Goal: Task Accomplishment & Management: Use online tool/utility

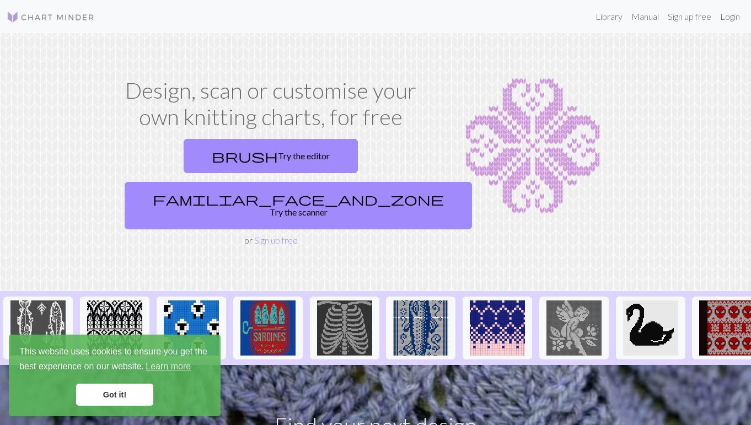
click at [119, 401] on link "Got it!" at bounding box center [114, 395] width 77 height 22
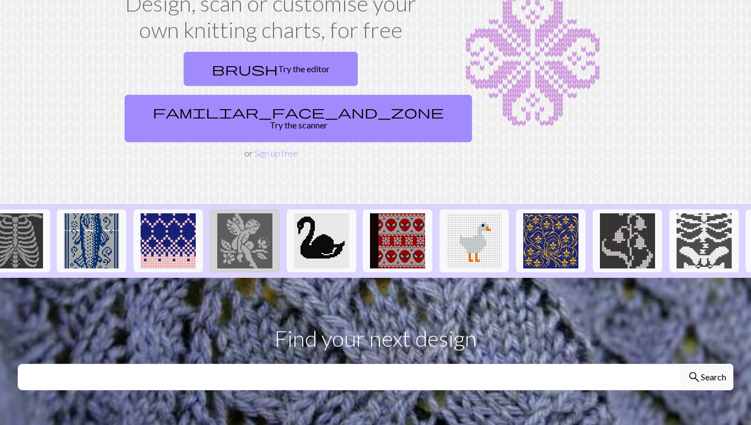
scroll to position [0, 330]
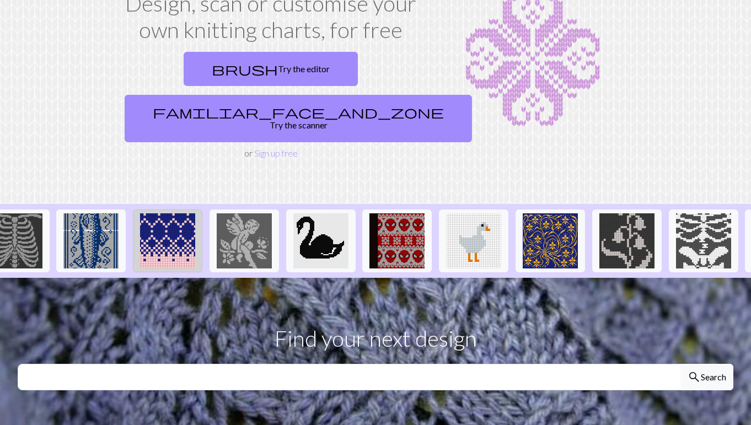
click at [160, 213] on img at bounding box center [167, 240] width 55 height 55
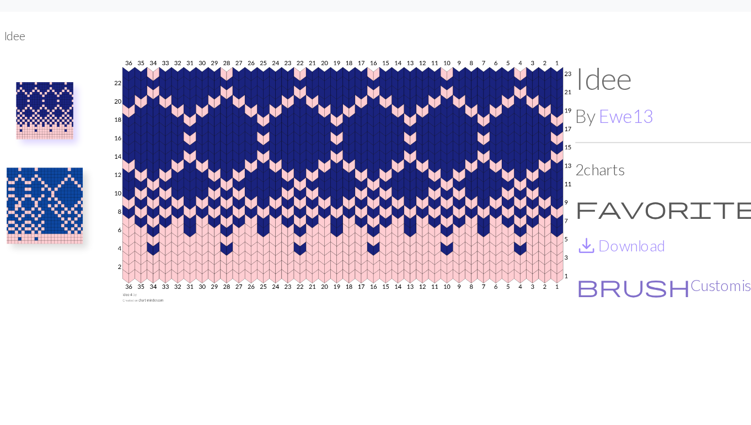
click at [414, 185] on button "brush Customise" at bounding box center [468, 192] width 108 height 14
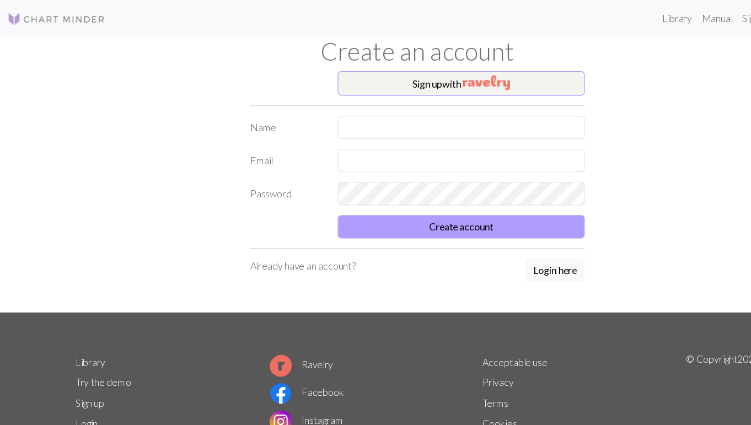
click at [424, 208] on button "Create account" at bounding box center [415, 204] width 223 height 21
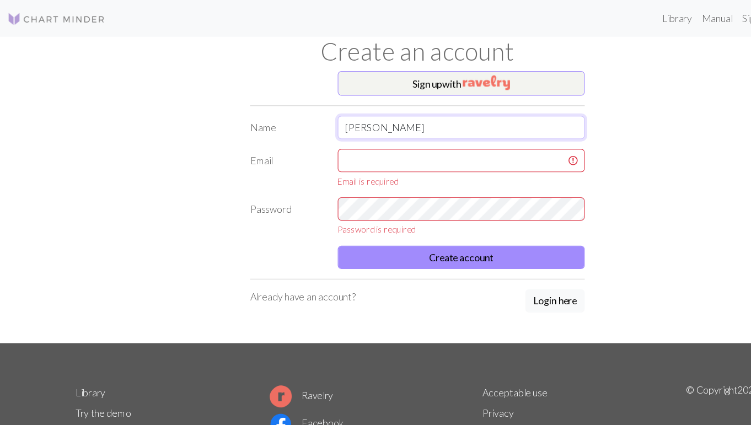
type input "[PERSON_NAME]"
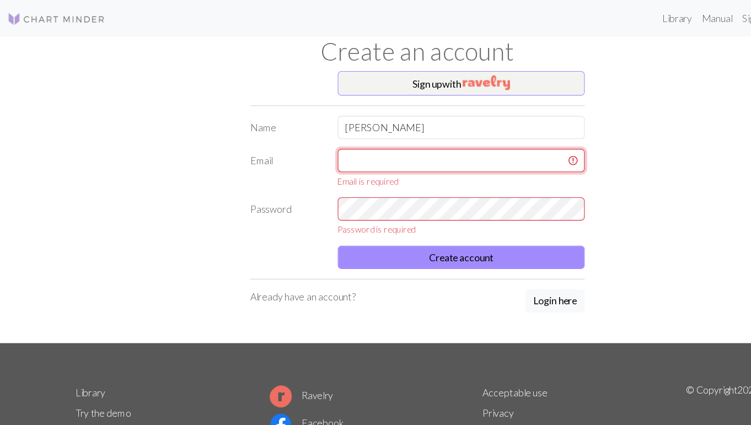
drag, startPoint x: 400, startPoint y: 138, endPoint x: 443, endPoint y: 148, distance: 44.1
type input "[PERSON_NAME][EMAIL_ADDRESS][DOMAIN_NAME]"
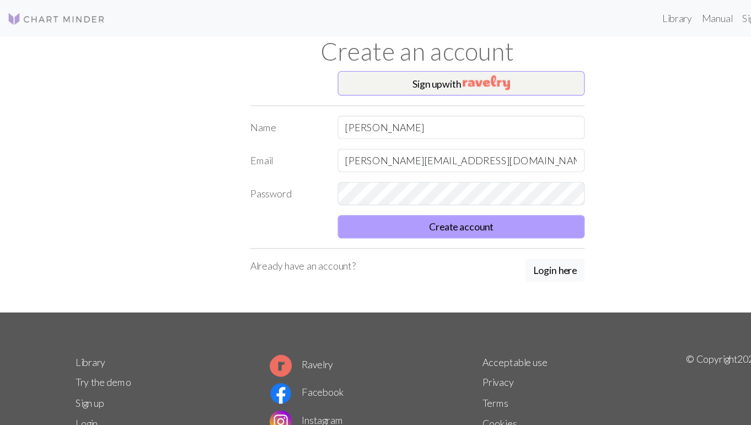
click at [363, 207] on button "Create account" at bounding box center [415, 204] width 223 height 21
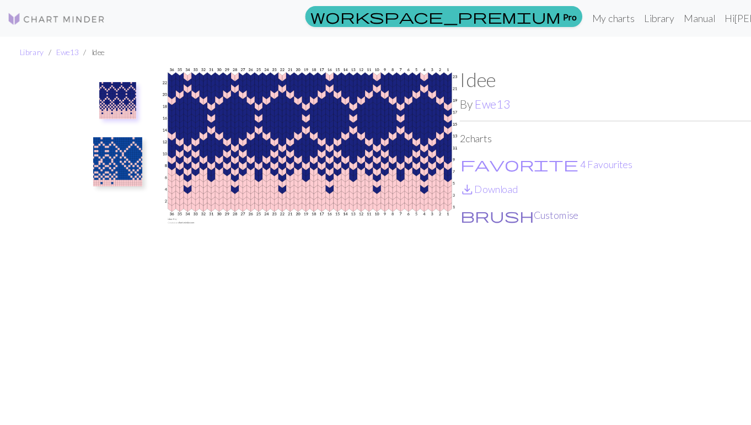
click at [444, 194] on button "brush Customise" at bounding box center [468, 193] width 108 height 14
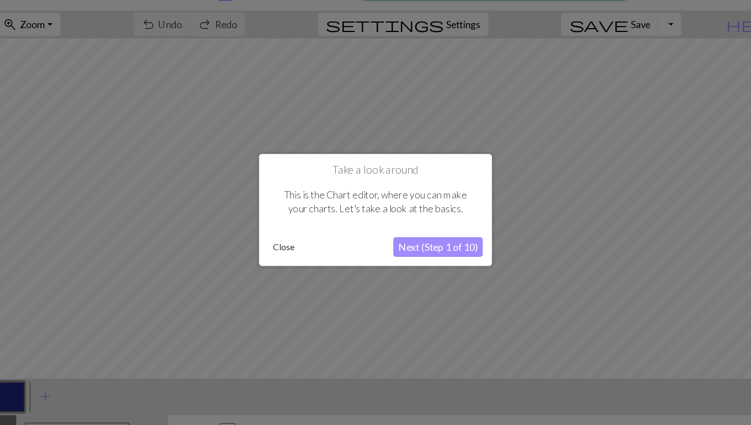
click at [279, 238] on button "Close" at bounding box center [293, 246] width 29 height 17
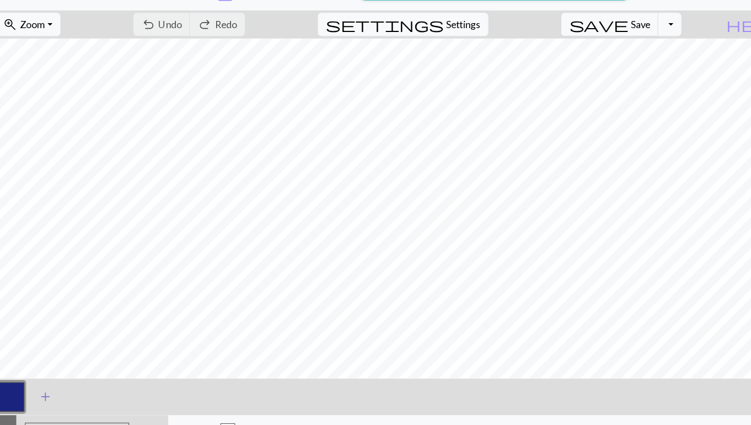
click at [72, 373] on span "add" at bounding box center [78, 380] width 13 height 15
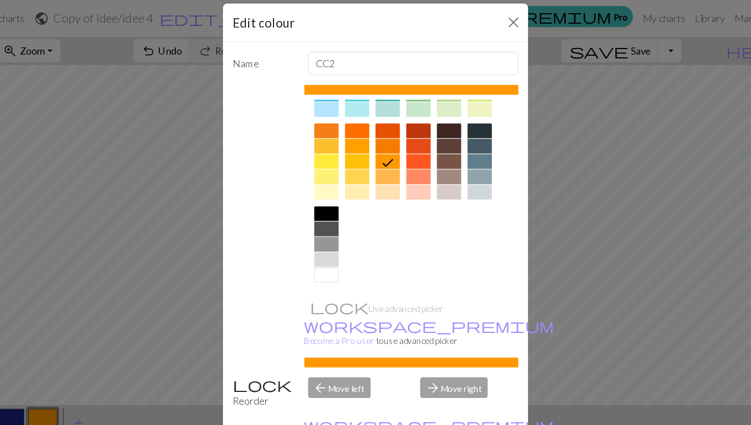
scroll to position [22, 0]
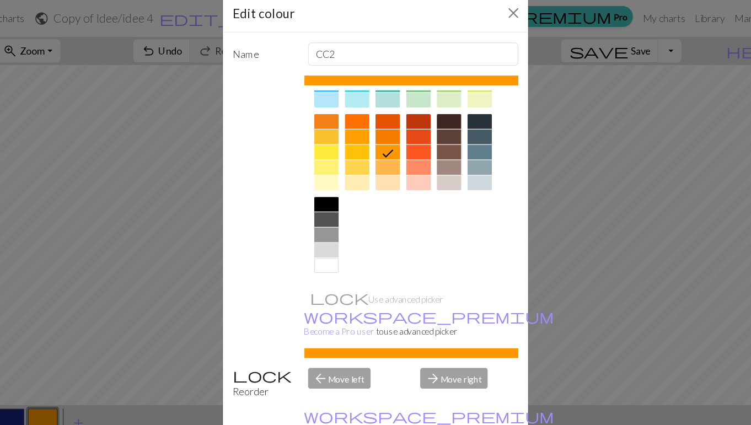
click at [320, 239] on div at bounding box center [331, 238] width 22 height 13
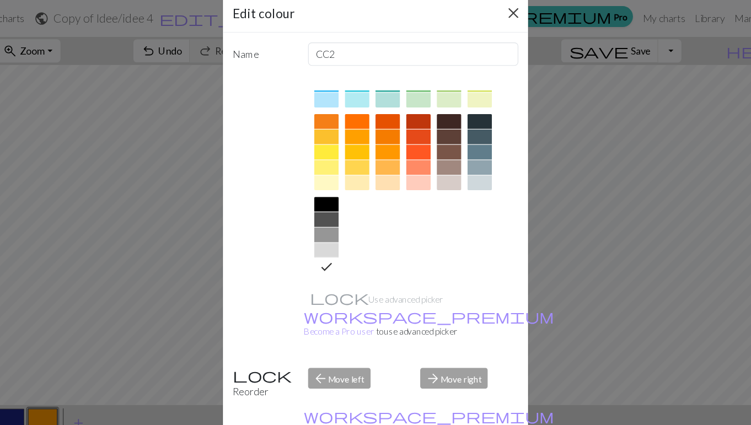
click at [491, 12] on button "Close" at bounding box center [500, 12] width 18 height 18
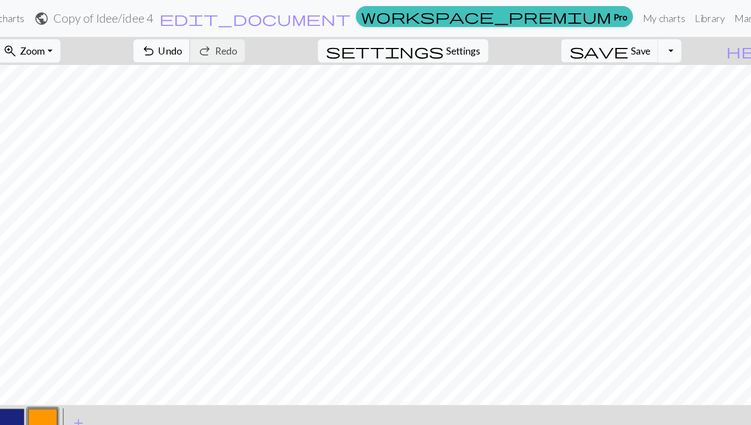
click at [201, 42] on span "Undo" at bounding box center [190, 45] width 21 height 10
click at [612, 21] on link "My charts" at bounding box center [635, 17] width 47 height 22
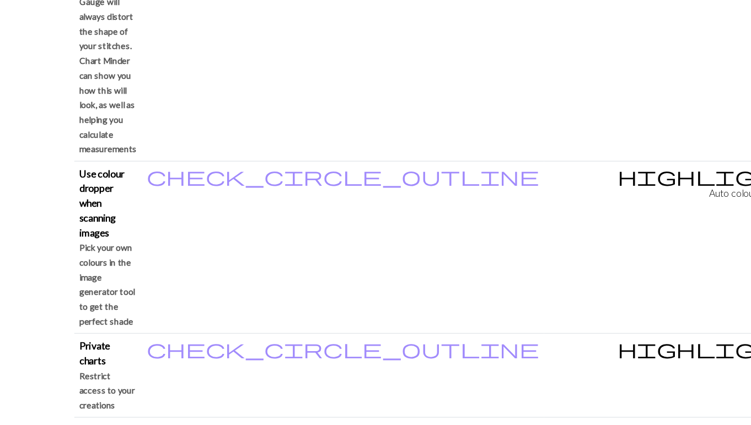
scroll to position [1085, 0]
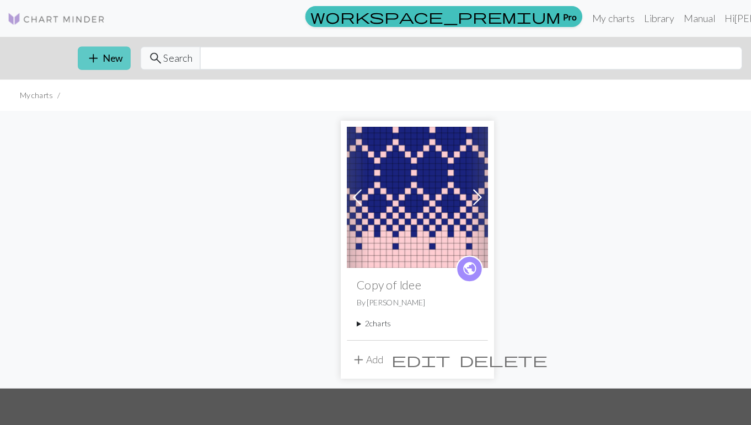
click at [104, 54] on button "add New" at bounding box center [93, 52] width 47 height 21
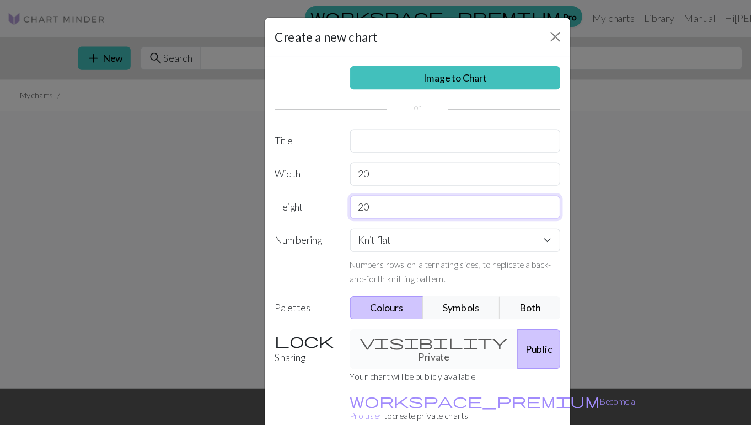
click at [336, 190] on input "20" at bounding box center [410, 186] width 190 height 21
click at [341, 158] on input "20" at bounding box center [410, 156] width 190 height 21
type input "2"
type input "30"
click at [386, 305] on div "visibility Private Public" at bounding box center [409, 314] width 203 height 36
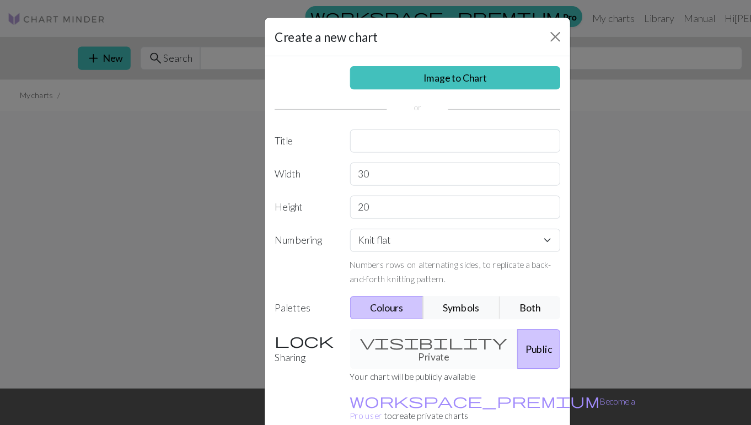
click at [358, 307] on div "visibility Private Public" at bounding box center [409, 314] width 203 height 36
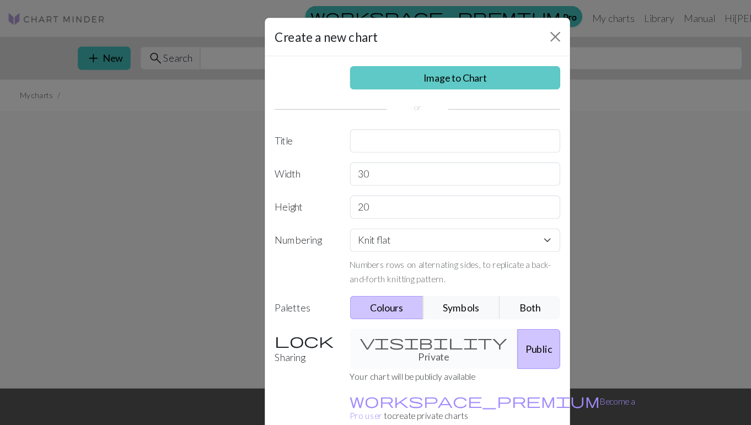
click at [417, 73] on link "Image to Chart" at bounding box center [410, 70] width 190 height 21
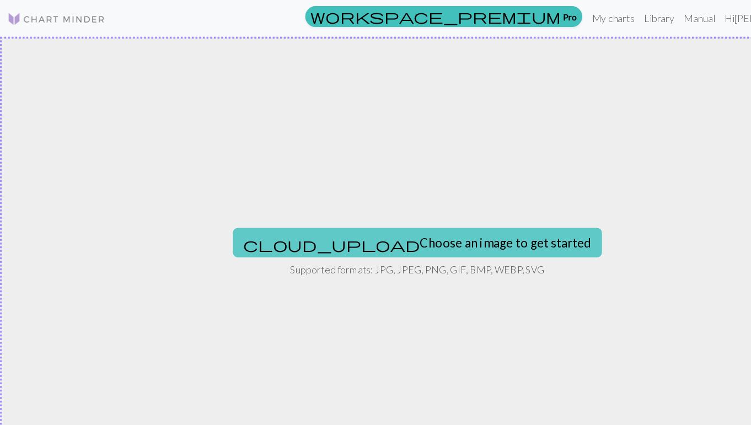
click at [331, 222] on button "cloud_upload Choose an image to get started" at bounding box center [376, 218] width 332 height 26
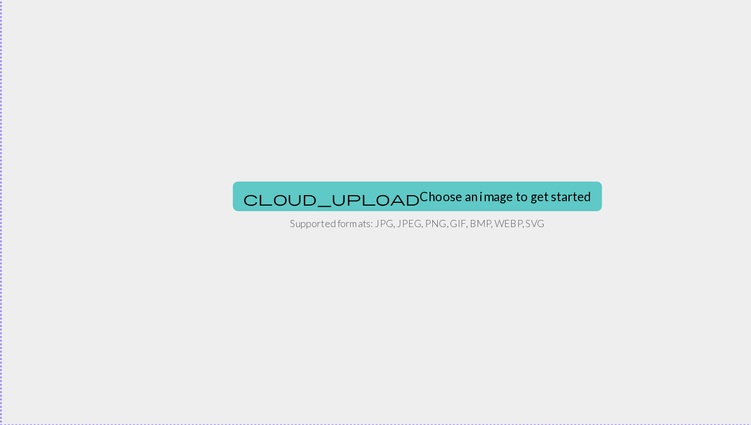
click at [320, 205] on button "cloud_upload Choose an image to get started" at bounding box center [376, 218] width 332 height 26
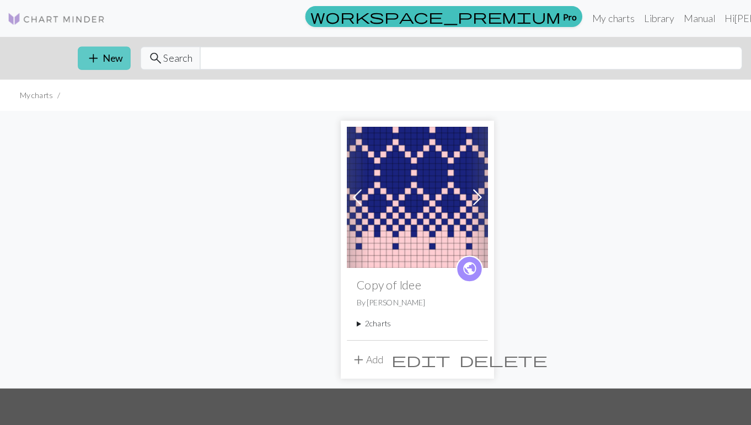
click at [94, 57] on button "add New" at bounding box center [93, 52] width 47 height 21
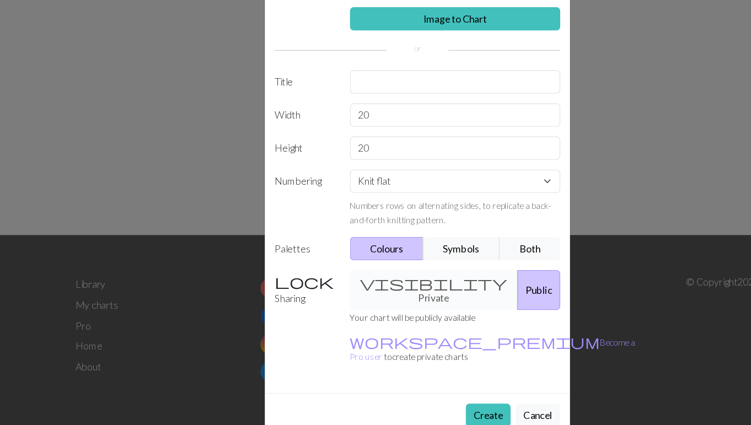
scroll to position [95, 0]
click at [344, 136] on input "20" at bounding box center [410, 146] width 190 height 21
type input "2"
type input "30"
click at [433, 406] on button "Create" at bounding box center [439, 416] width 40 height 21
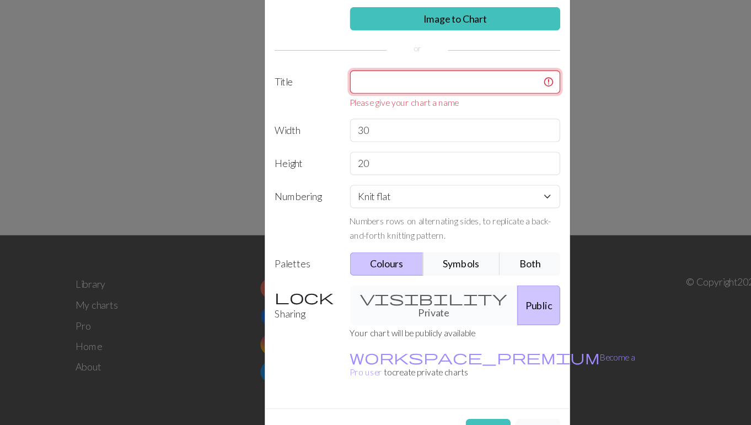
click at [347, 106] on input "text" at bounding box center [410, 116] width 190 height 21
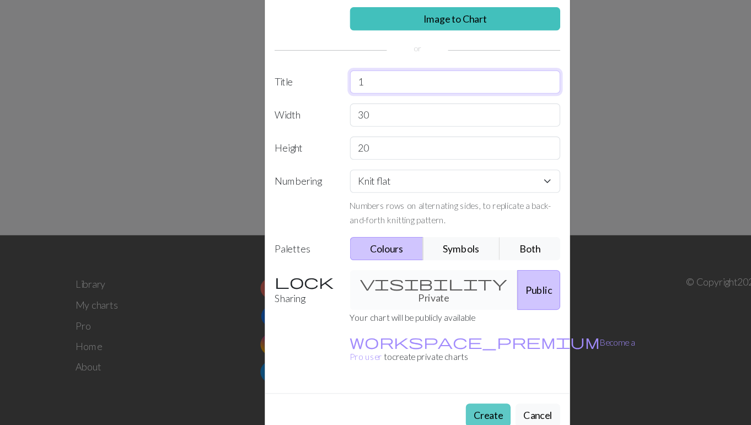
type input "1"
click at [437, 406] on button "Create" at bounding box center [439, 416] width 40 height 21
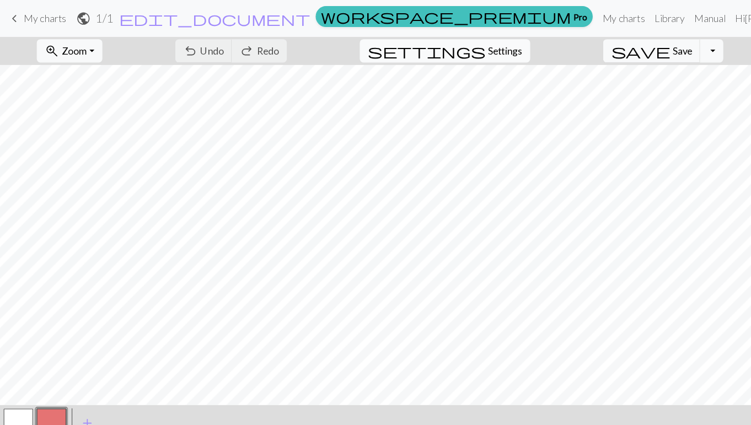
click at [455, 46] on span "Settings" at bounding box center [454, 45] width 31 height 13
select select "aran"
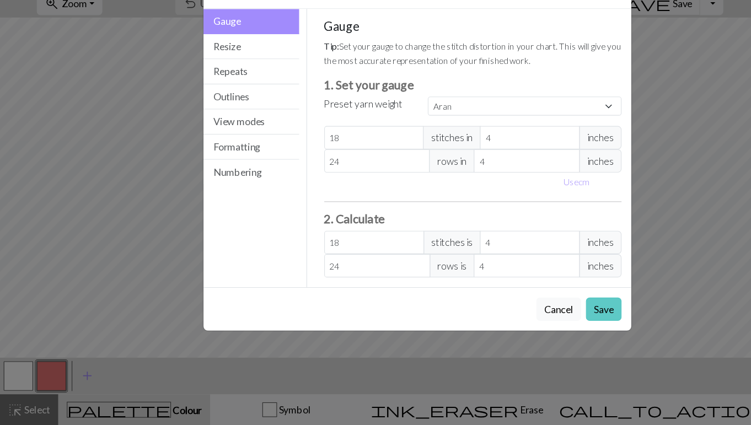
click at [554, 310] on button "Save" at bounding box center [543, 320] width 32 height 21
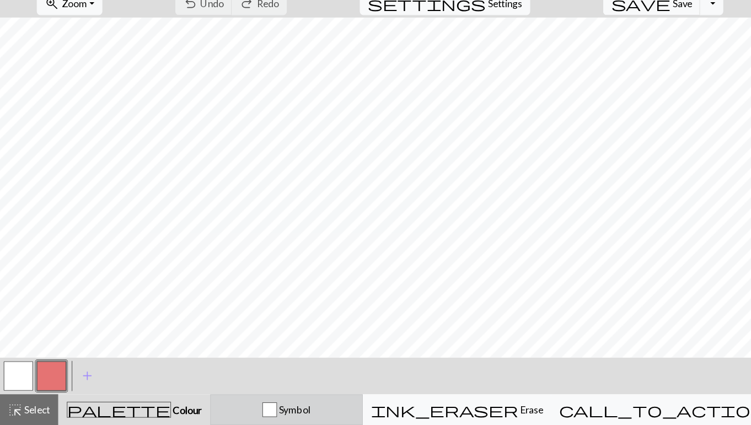
click at [249, 405] on div "button" at bounding box center [242, 411] width 13 height 13
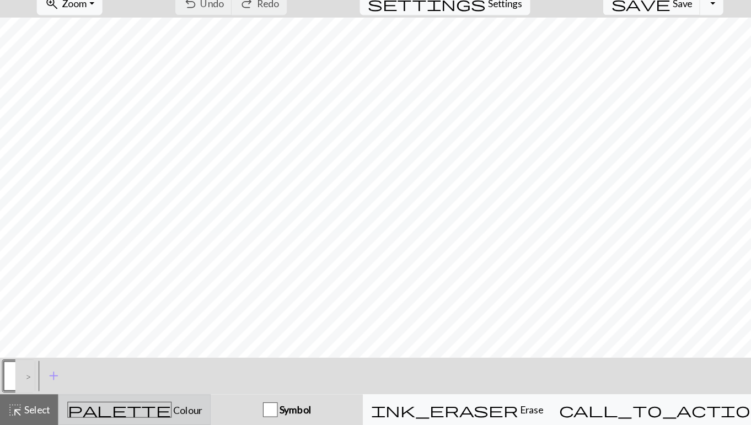
click at [170, 404] on div "palette Colour Colour" at bounding box center [121, 411] width 123 height 14
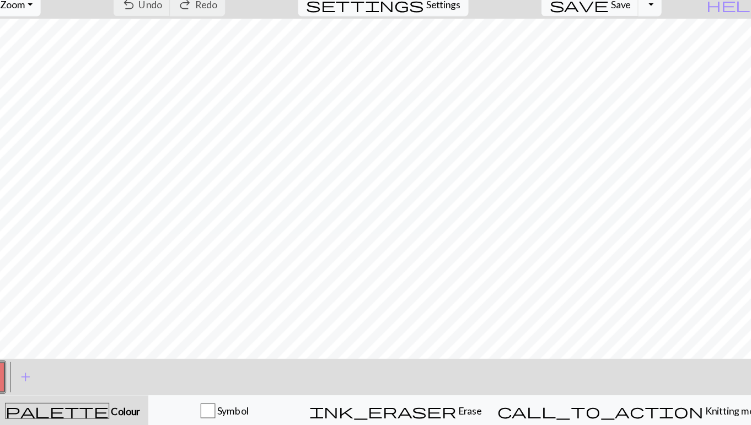
click at [41, 35] on button "zoom_in Zoom Zoom" at bounding box center [62, 45] width 59 height 21
click at [41, 61] on button "Fit all" at bounding box center [78, 70] width 87 height 18
click at [56, 40] on span "Zoom" at bounding box center [67, 45] width 23 height 10
click at [49, 141] on button "100%" at bounding box center [78, 150] width 87 height 18
click at [154, 406] on span "Colour" at bounding box center [168, 411] width 28 height 10
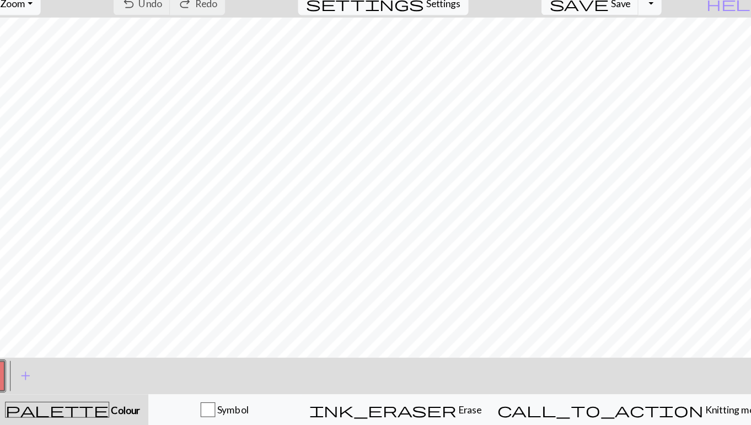
click at [66, 404] on span "palette" at bounding box center [107, 411] width 93 height 15
click at [439, 39] on span "Settings" at bounding box center [454, 45] width 31 height 13
select select "aran"
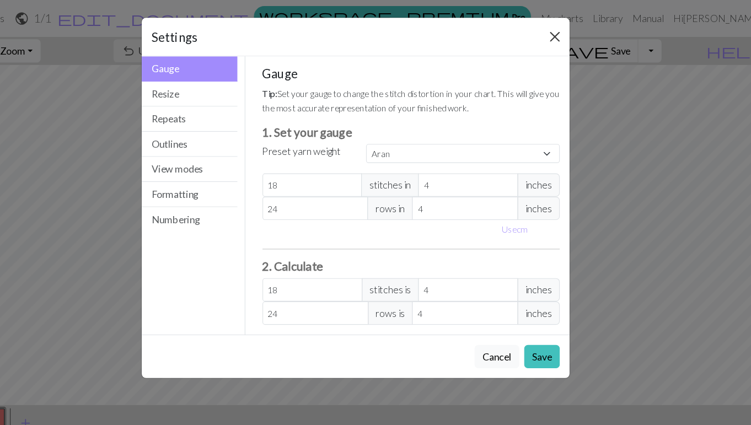
click at [546, 34] on button "Close" at bounding box center [555, 33] width 18 height 18
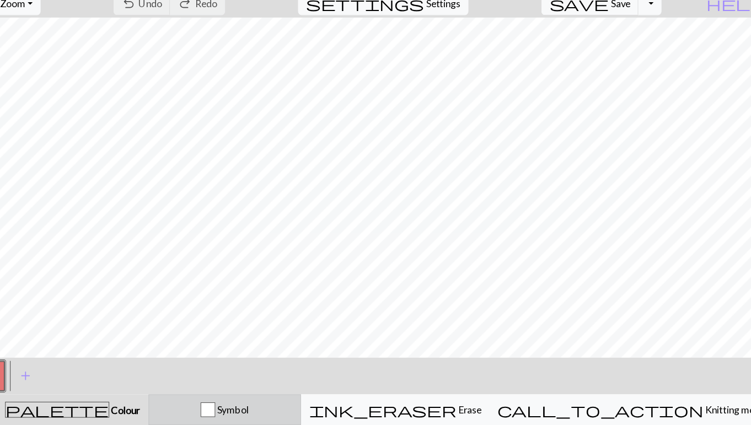
click at [243, 405] on div "button" at bounding box center [242, 411] width 13 height 13
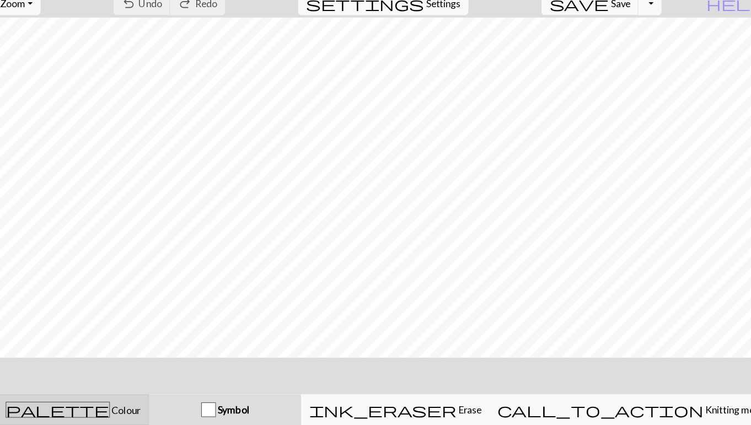
click at [67, 404] on span "palette" at bounding box center [107, 411] width 93 height 15
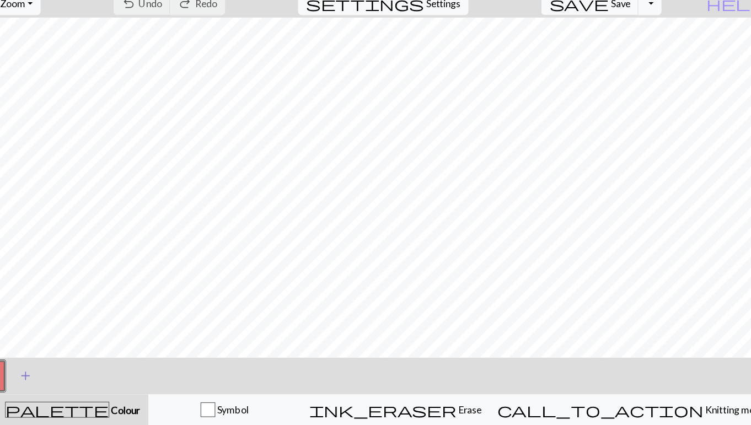
click at [72, 373] on span "add" at bounding box center [78, 380] width 13 height 15
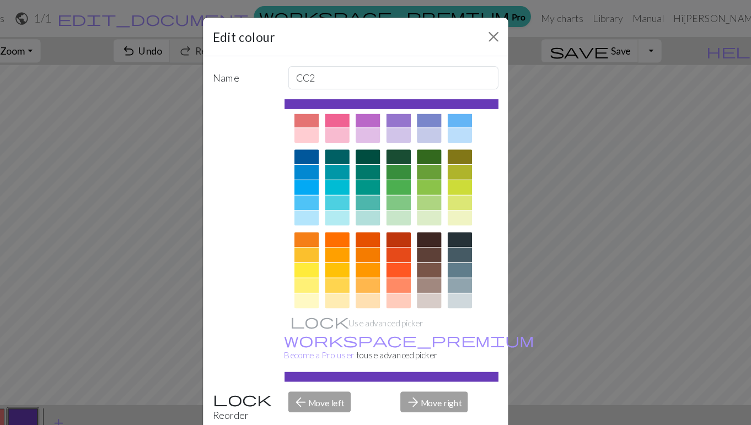
scroll to position [46, 0]
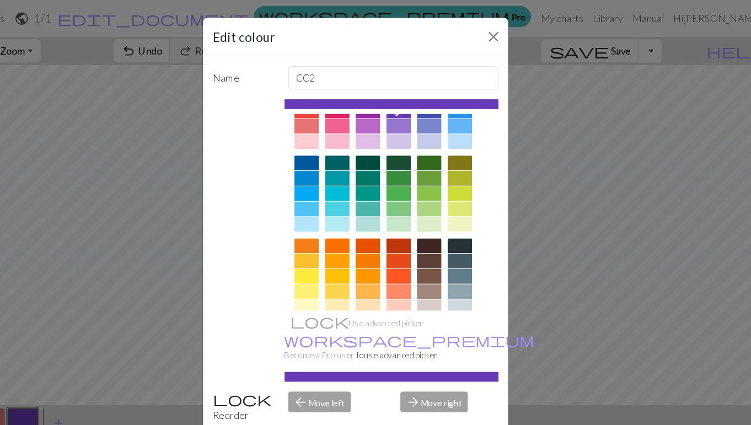
click at [403, 234] on div at bounding box center [414, 234] width 22 height 13
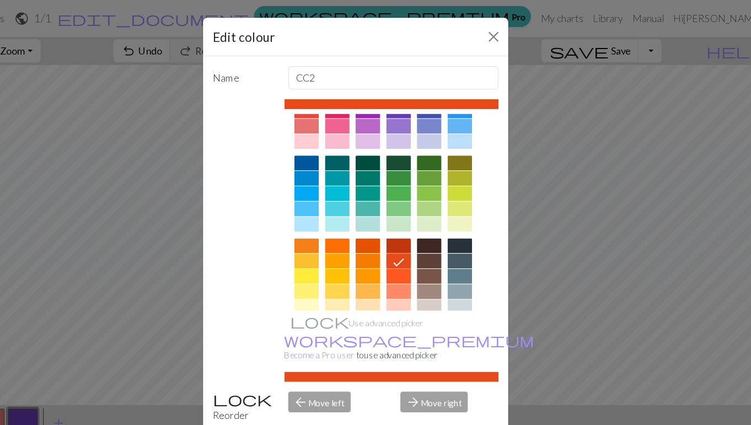
scroll to position [0, 0]
click at [491, 35] on button "Close" at bounding box center [500, 33] width 18 height 18
